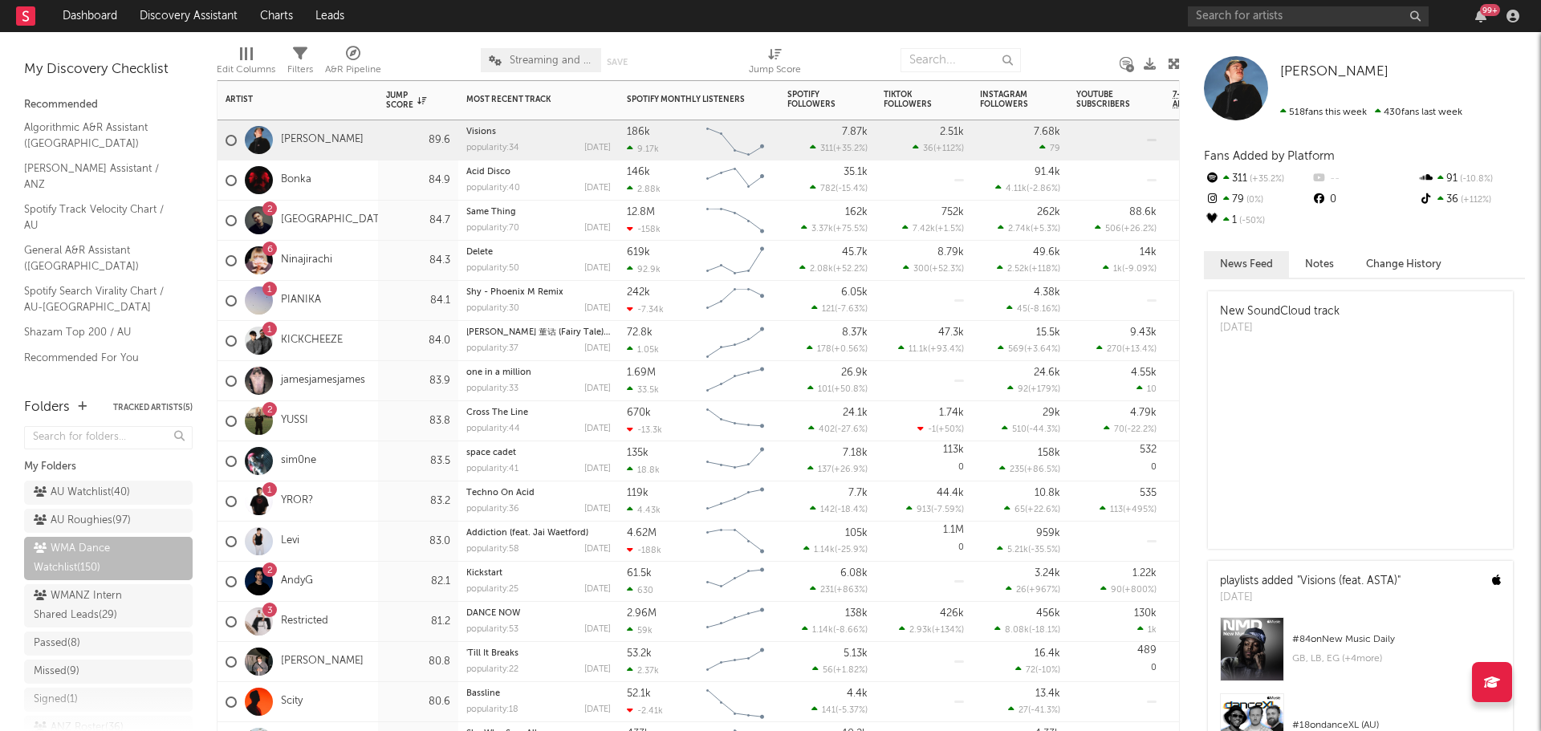
click at [363, 258] on div "6 Ninajirachi" at bounding box center [298, 261] width 161 height 40
